Goal: Browse casually: Explore the website without a specific task or goal

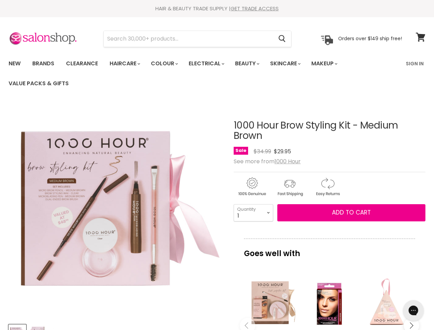
click at [217, 165] on img "1000 Hour Brow Styling Kit - Medium Brown image. Click or Scroll to Zoom." at bounding box center [116, 210] width 215 height 215
click at [189, 39] on input "Search" at bounding box center [188, 39] width 169 height 16
click at [282, 39] on icon "Search" at bounding box center [282, 38] width 7 height 7
click at [127, 64] on link "Haircare" at bounding box center [124, 63] width 40 height 14
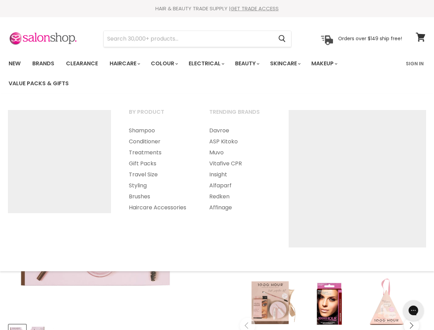
click at [168, 64] on link "Colour" at bounding box center [164, 63] width 36 height 14
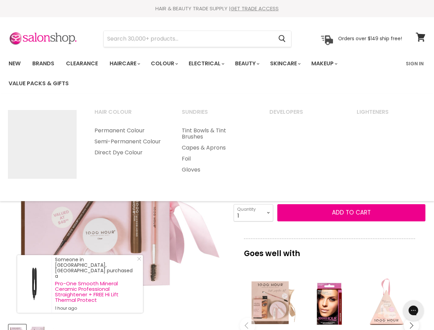
click at [211, 64] on link "Electrical" at bounding box center [206, 63] width 45 height 14
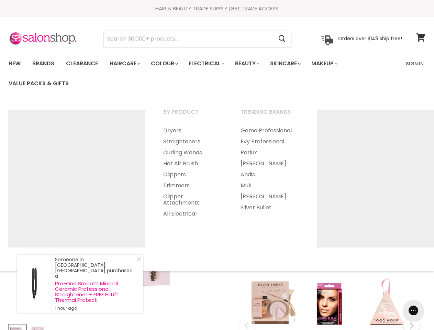
click at [253, 64] on link "Beauty" at bounding box center [247, 63] width 34 height 14
click at [293, 64] on link "Skincare" at bounding box center [285, 63] width 40 height 14
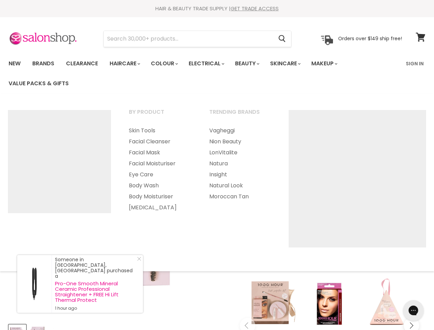
click at [334, 64] on link "Makeup" at bounding box center [323, 63] width 35 height 14
click at [217, 217] on ul "By Product Foundation Cheeks Brows Lips" at bounding box center [216, 182] width 435 height 164
